Goal: Task Accomplishment & Management: Use online tool/utility

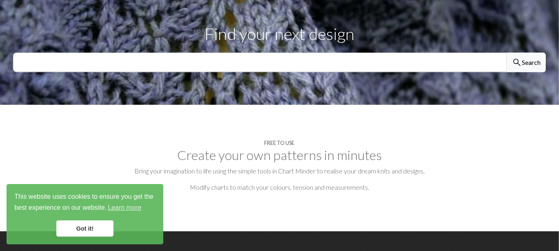
scroll to position [296, 0]
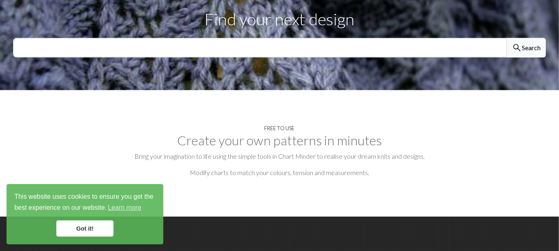
click at [512, 168] on p "Modify charts to match your colours, tension and measurements." at bounding box center [279, 173] width 532 height 10
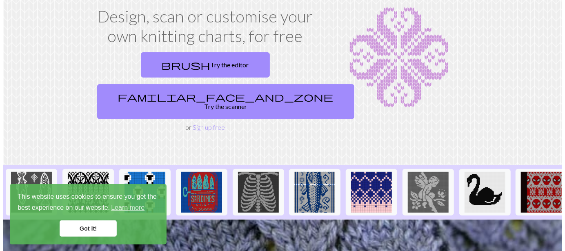
scroll to position [0, 0]
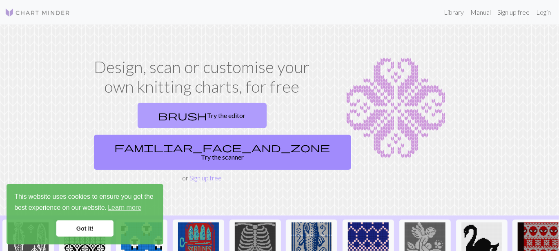
click at [138, 113] on link "brush Try the editor" at bounding box center [202, 115] width 129 height 25
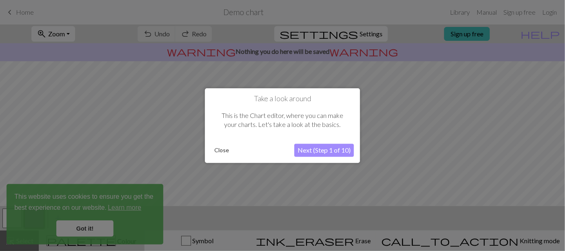
click at [303, 151] on button "Next (Step 1 of 10)" at bounding box center [324, 150] width 60 height 13
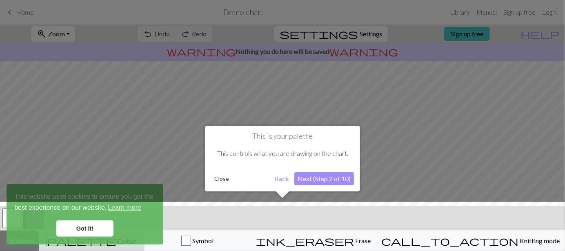
click at [217, 183] on button "Close" at bounding box center [221, 179] width 21 height 12
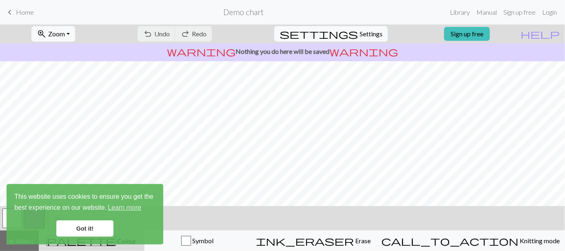
click at [69, 228] on link "Got it!" at bounding box center [84, 228] width 57 height 16
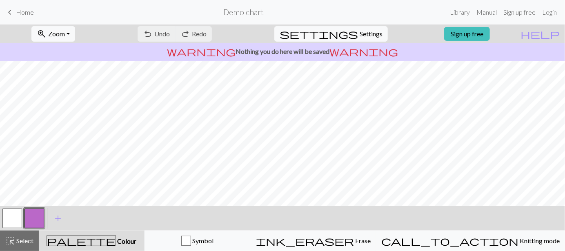
click at [238, 13] on h2 "Demo chart" at bounding box center [243, 11] width 40 height 9
click at [20, 13] on span "Home" at bounding box center [25, 12] width 18 height 8
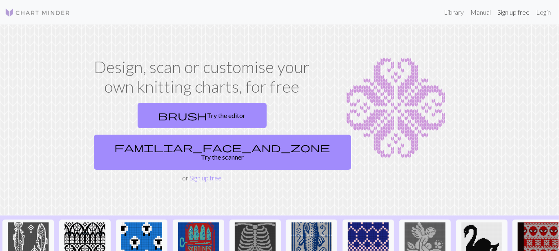
click at [516, 15] on link "Sign up free" at bounding box center [513, 12] width 39 height 16
